Goal: Task Accomplishment & Management: Complete application form

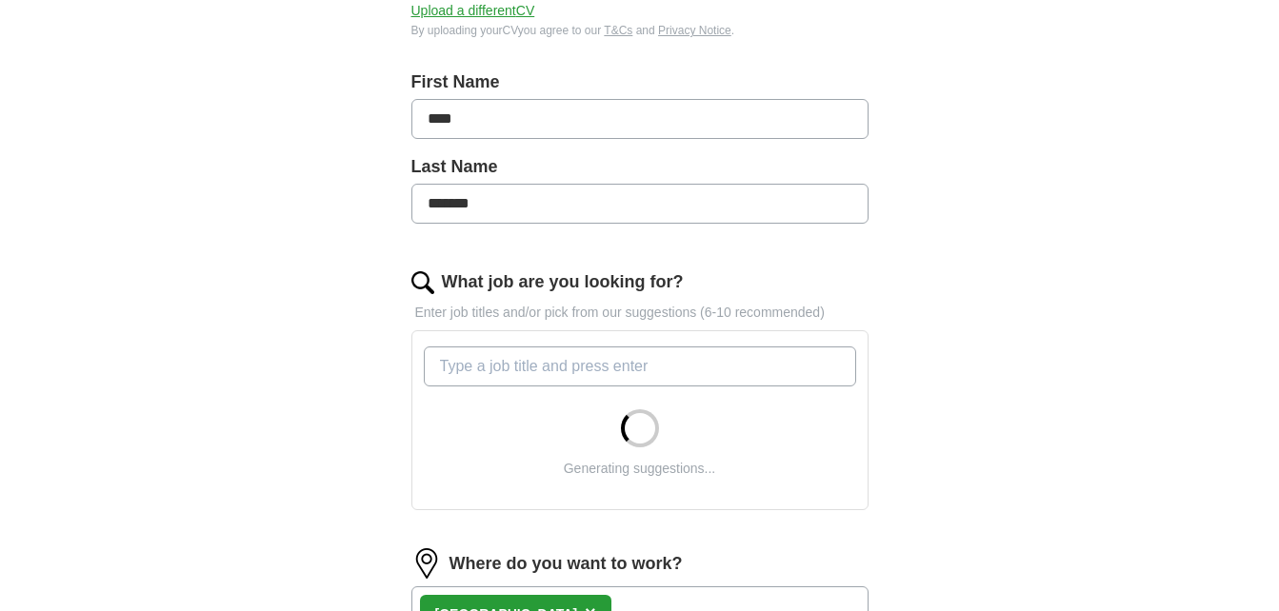
scroll to position [419, 0]
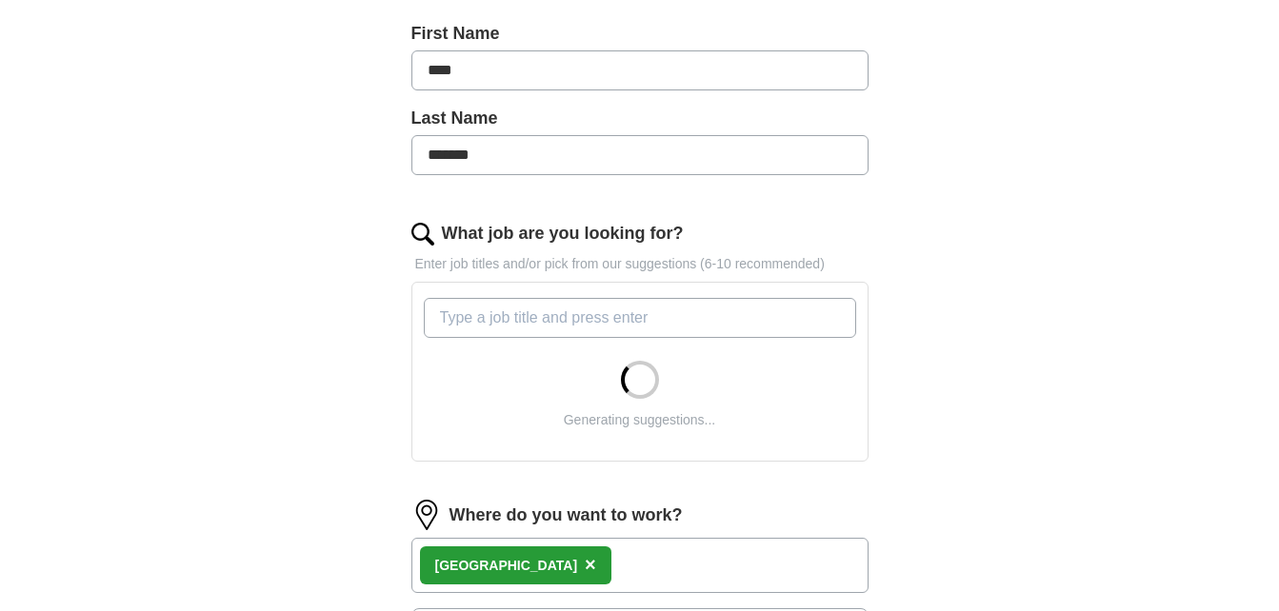
click at [585, 553] on button "×" at bounding box center [590, 565] width 11 height 29
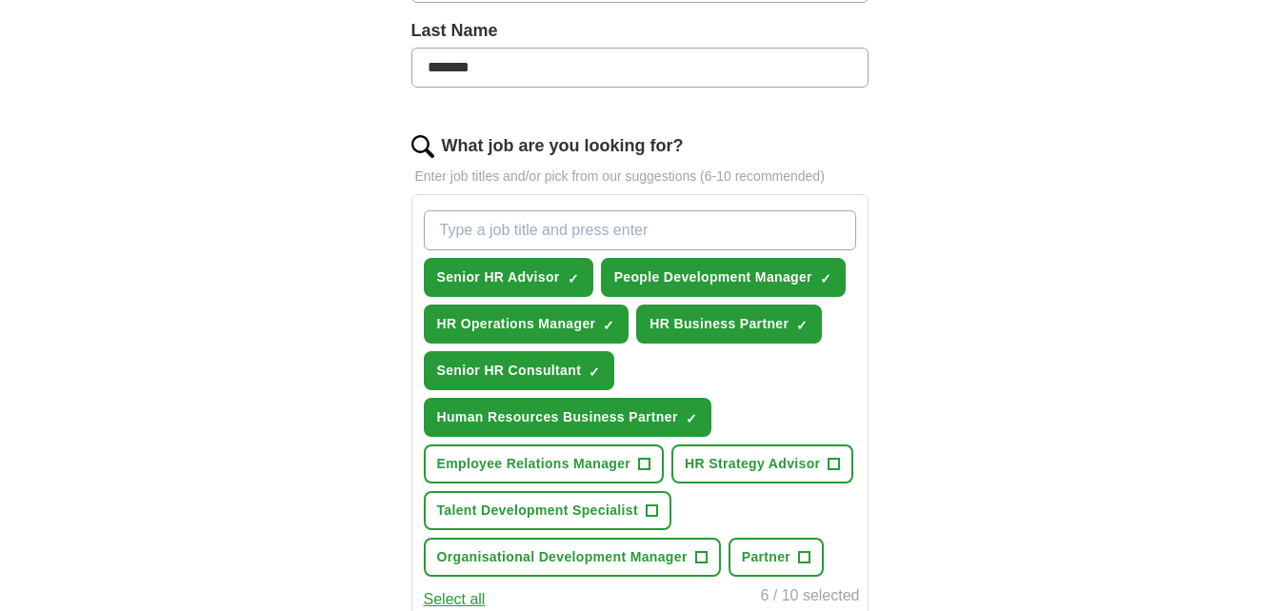
scroll to position [546, 0]
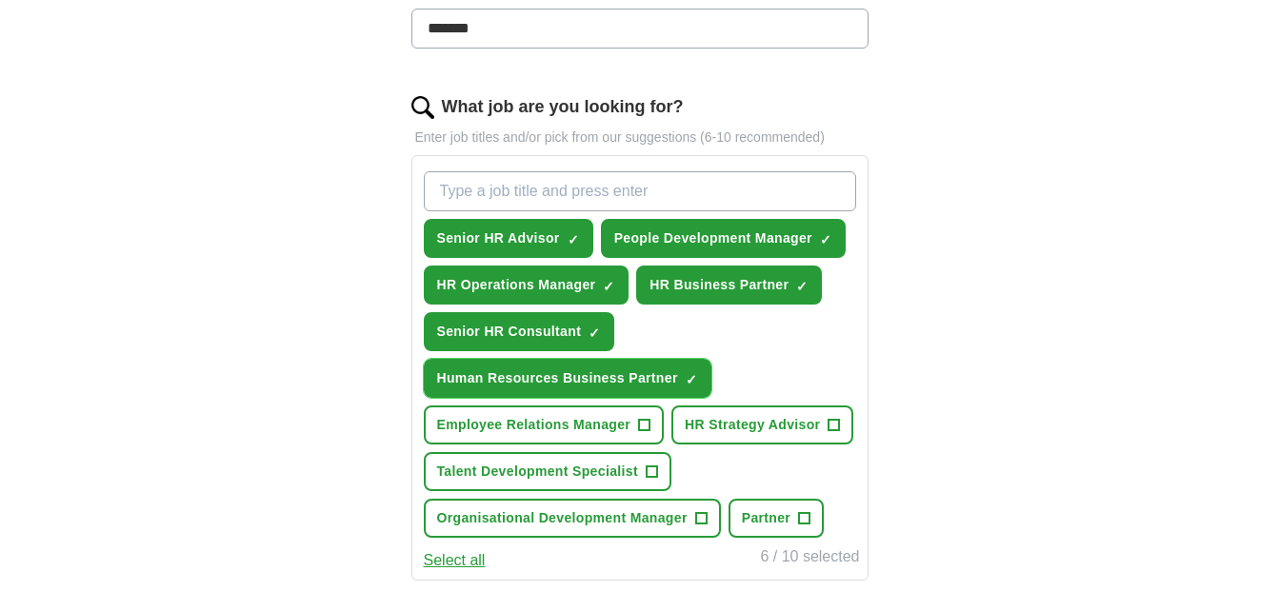
click at [658, 374] on span "Human Resources Business Partner" at bounding box center [557, 379] width 241 height 20
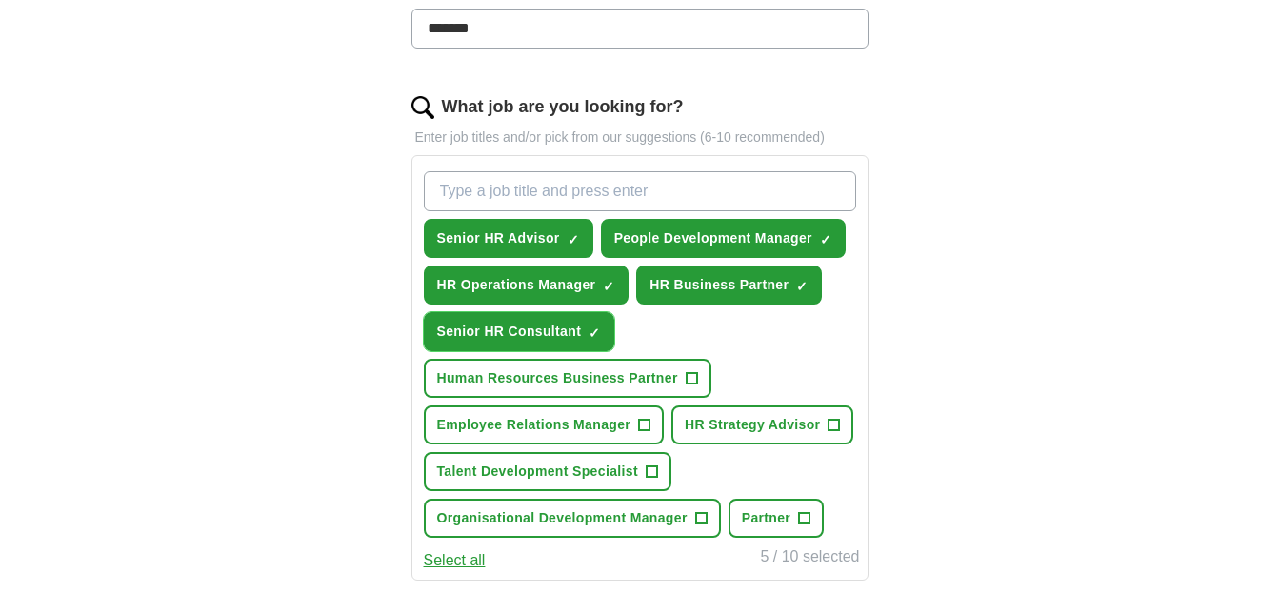
click at [0, 0] on span "×" at bounding box center [0, 0] width 0 height 0
click at [549, 283] on span "HR Operations Manager" at bounding box center [516, 285] width 159 height 20
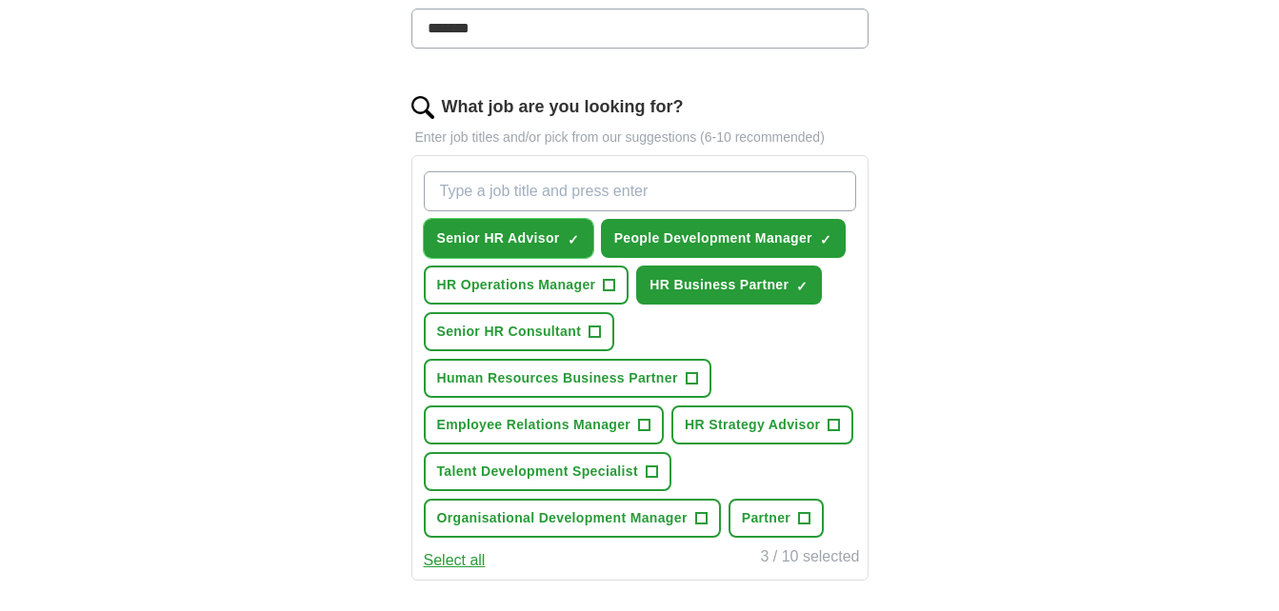
click at [539, 254] on button "Senior HR Advisor ✓ ×" at bounding box center [509, 238] width 170 height 39
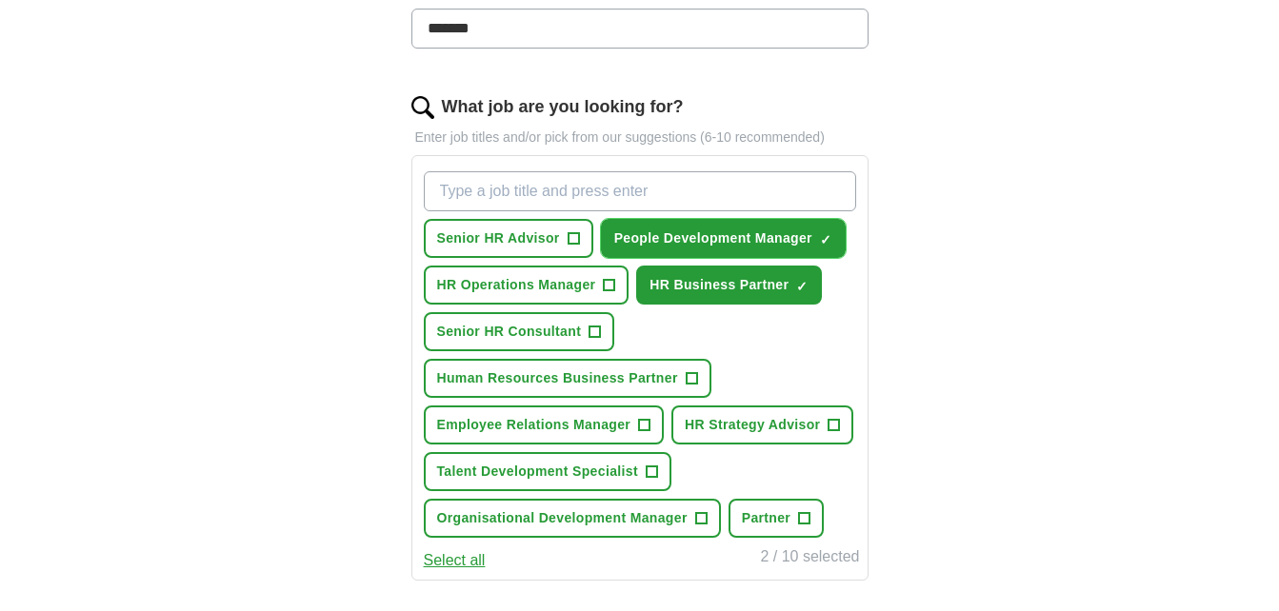
click at [693, 224] on button "People Development Manager ✓ ×" at bounding box center [723, 238] width 245 height 39
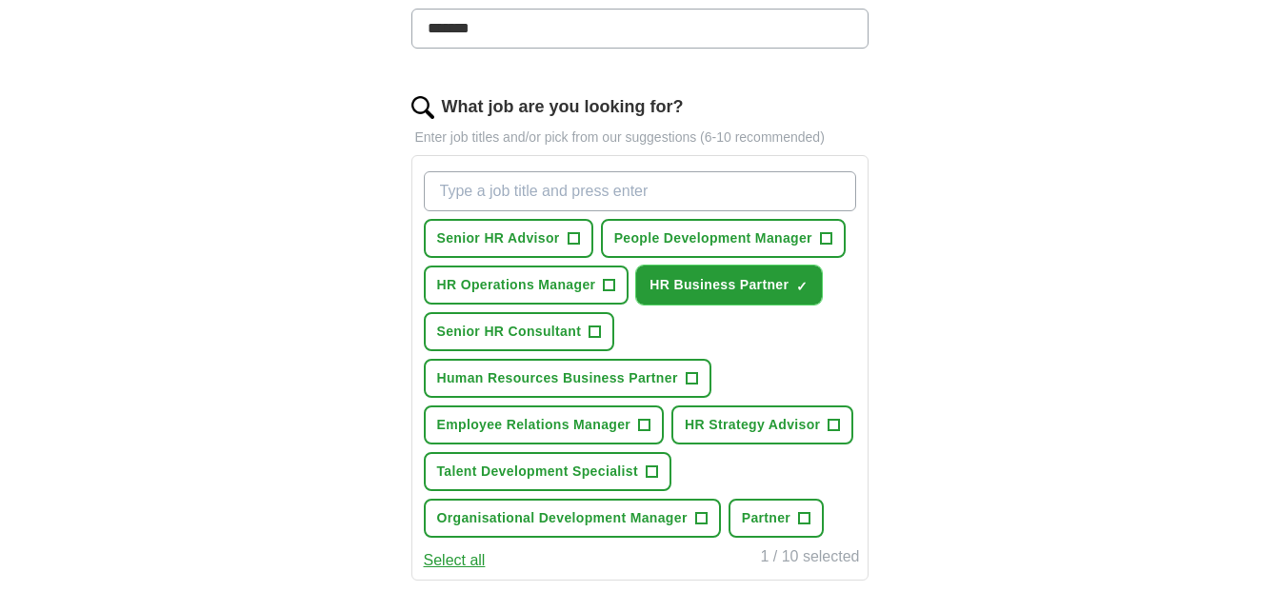
click at [699, 280] on span "HR Business Partner" at bounding box center [718, 285] width 139 height 20
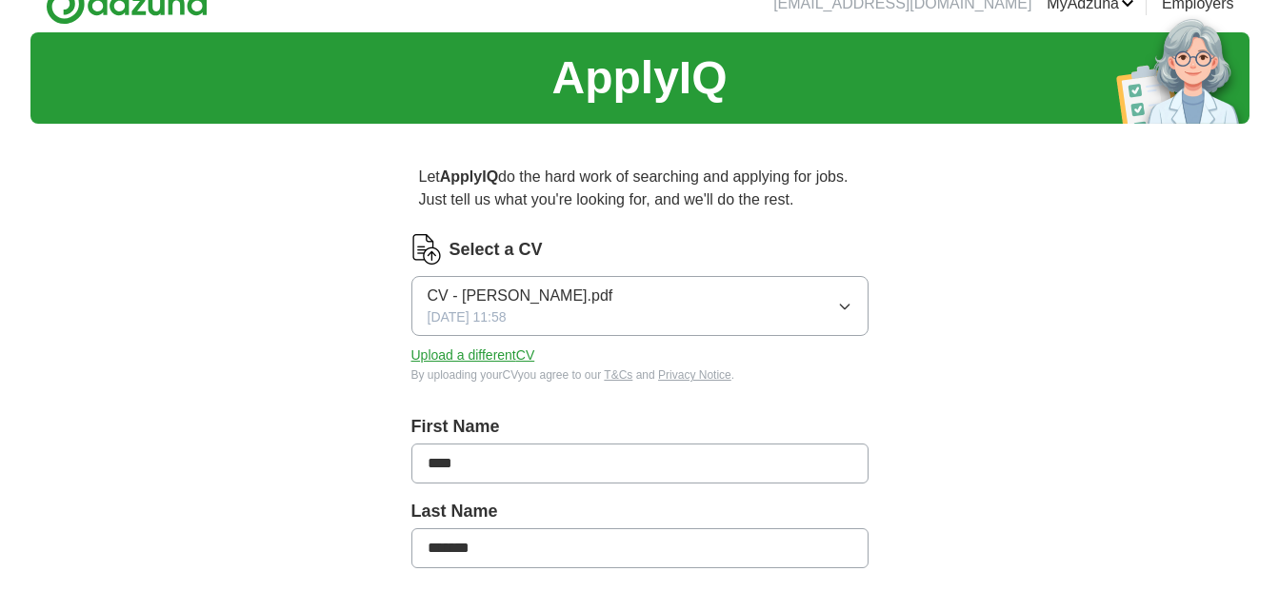
scroll to position [0, 0]
